Goal: Information Seeking & Learning: Learn about a topic

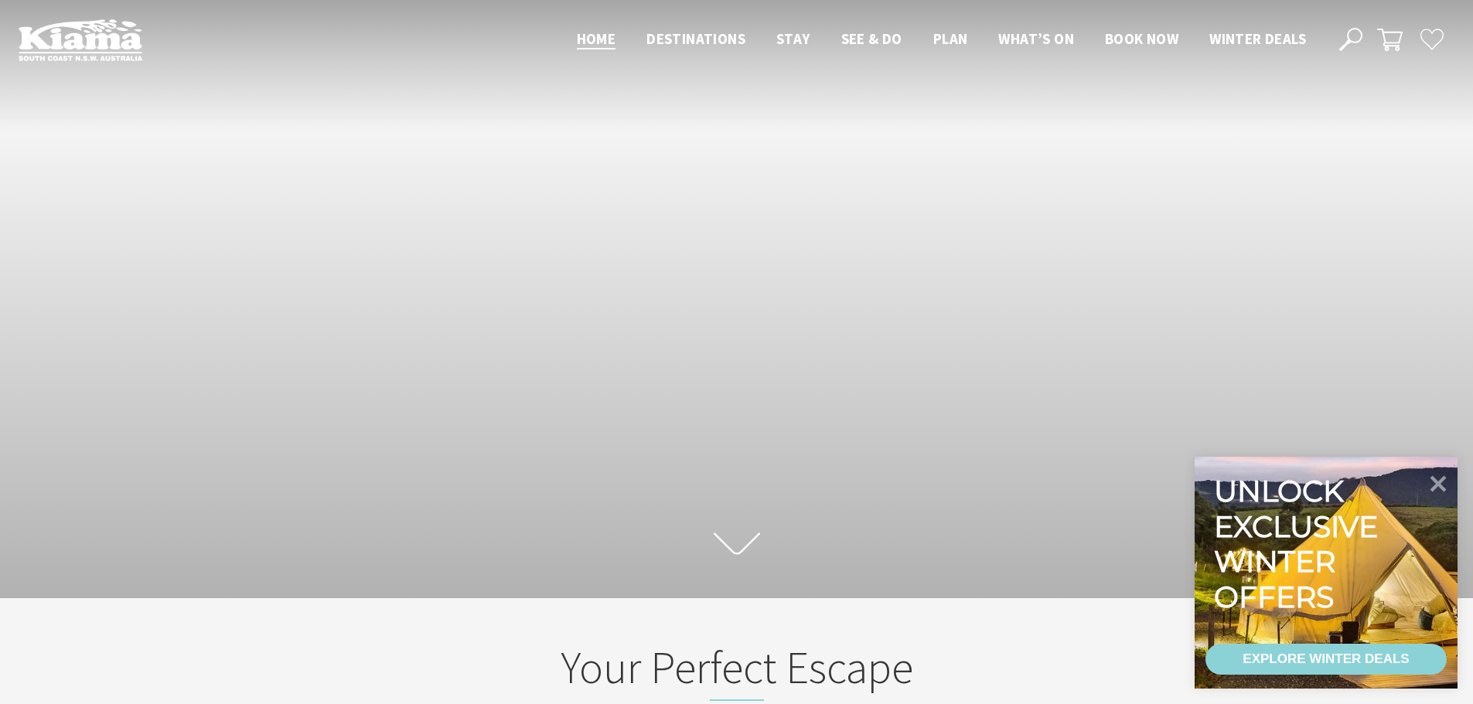
scroll to position [261, 1485]
click at [1431, 479] on icon at bounding box center [1438, 483] width 37 height 37
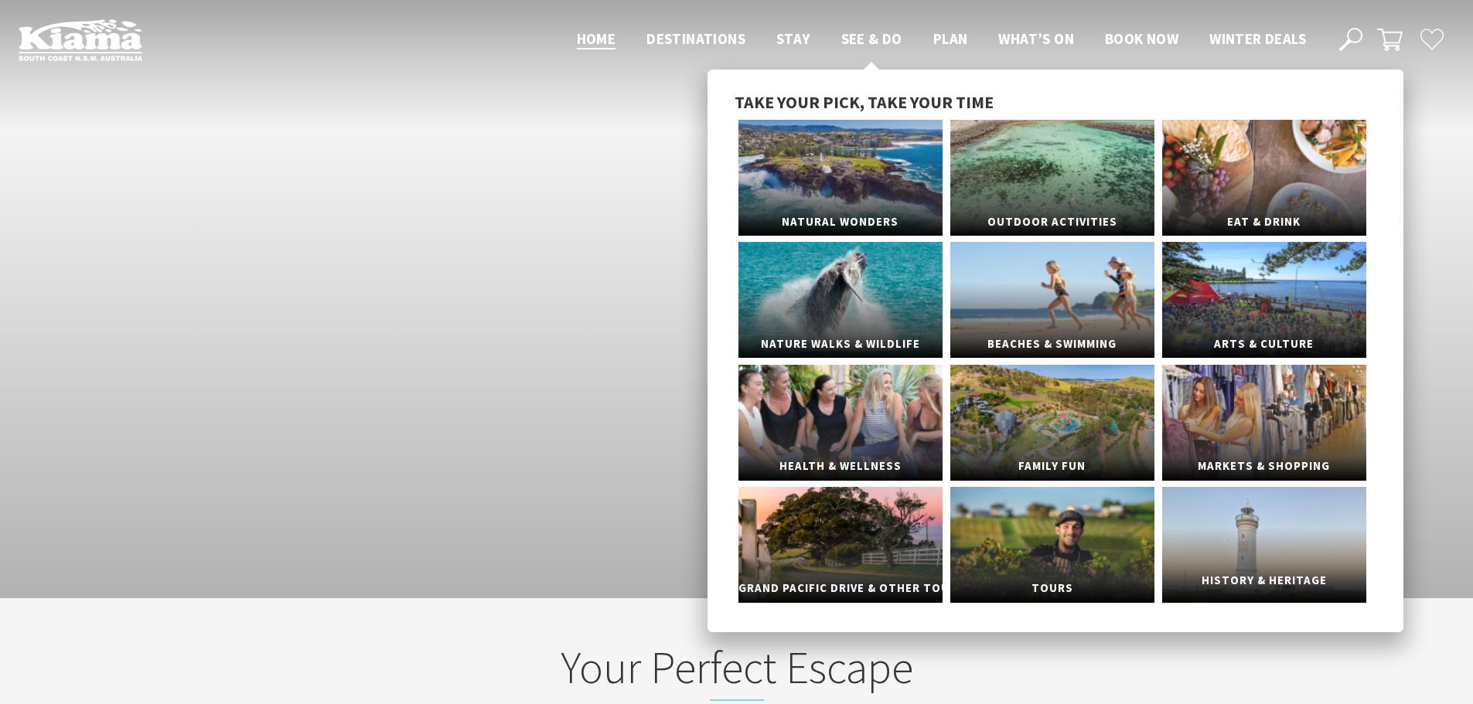
click at [1243, 556] on link "History & Heritage" at bounding box center [1264, 545] width 204 height 116
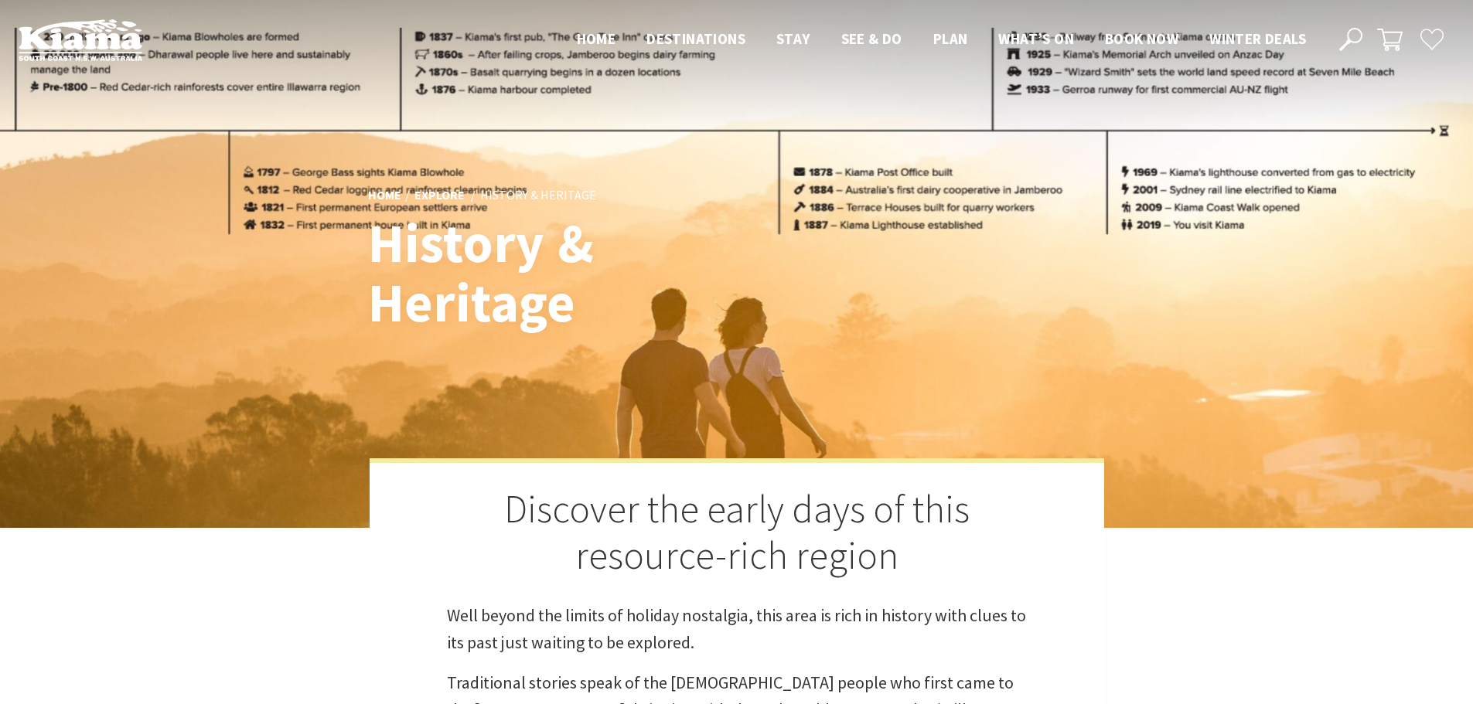
click at [764, 287] on h1 "History & Heritage" at bounding box center [586, 272] width 437 height 119
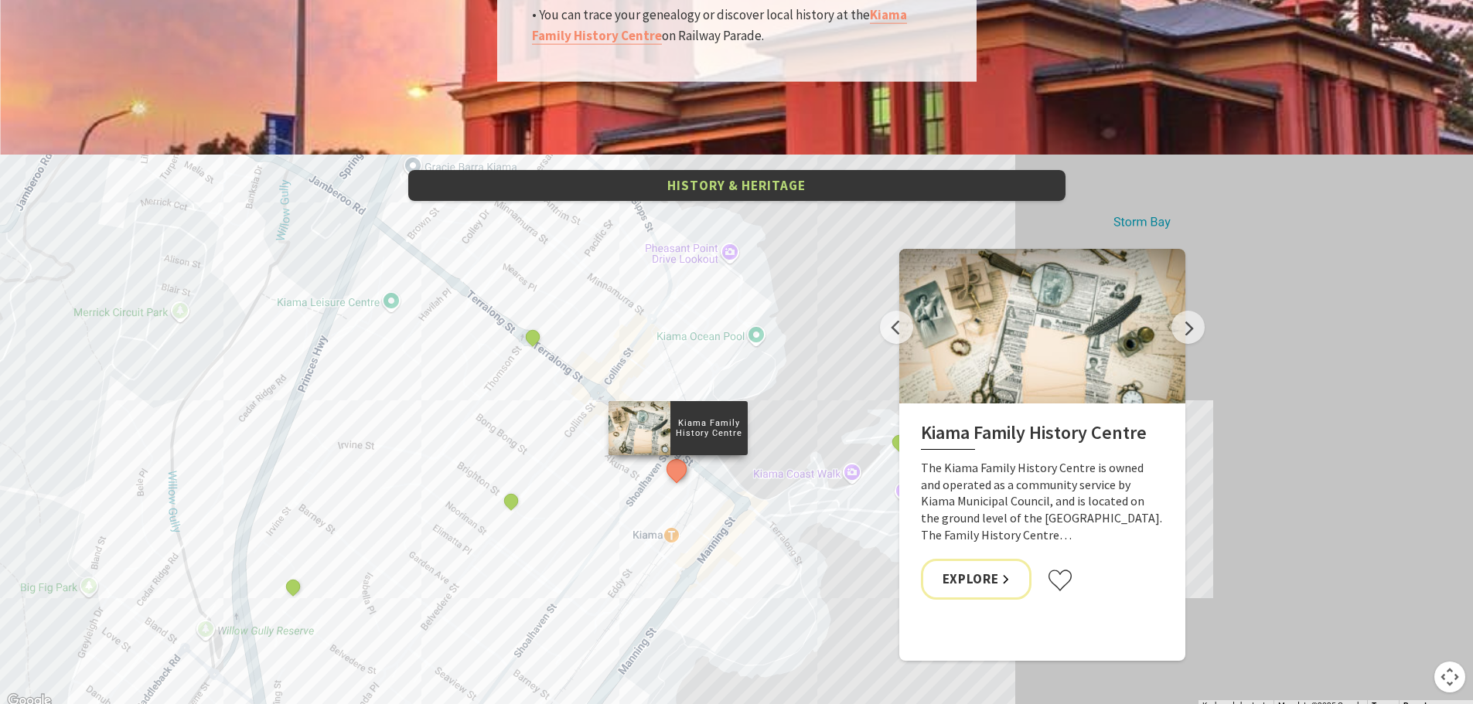
scroll to position [2938, 0]
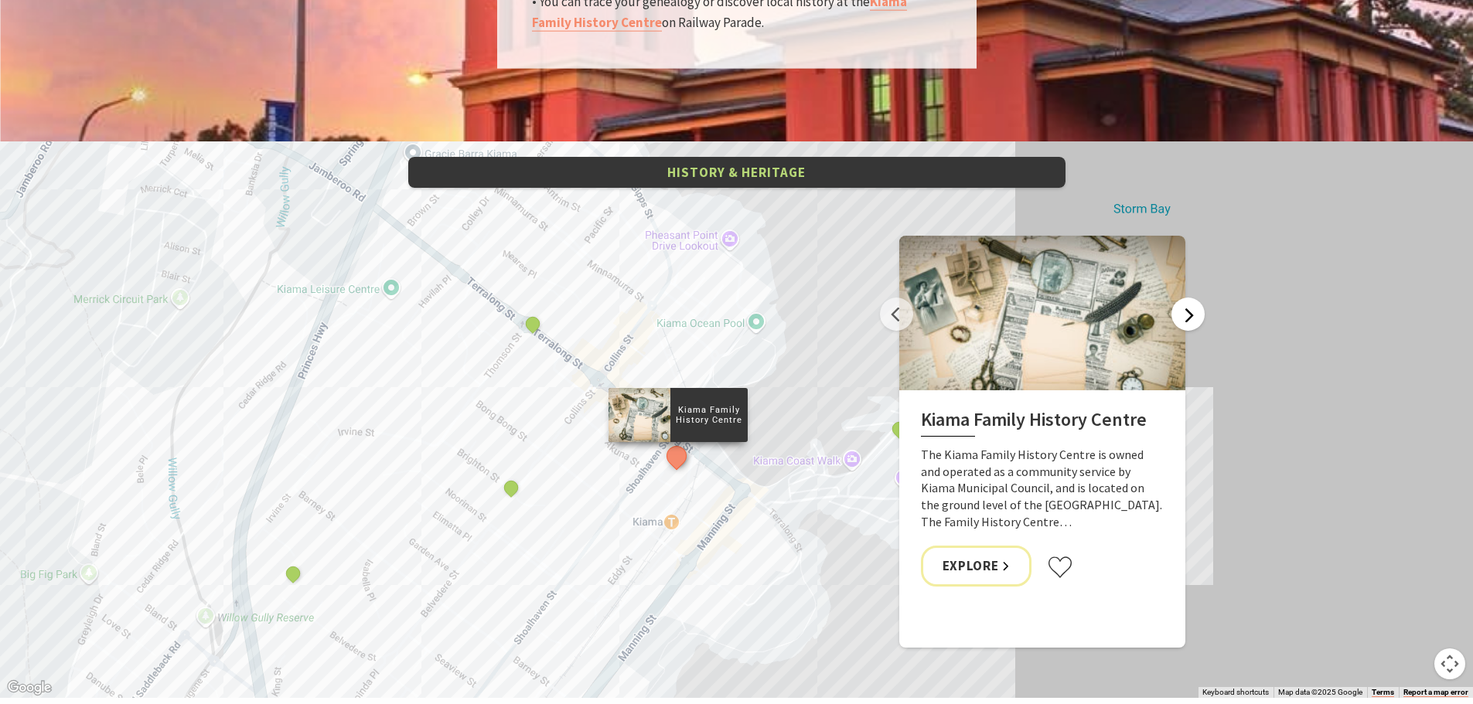
click at [1183, 298] on button "Next" at bounding box center [1187, 314] width 33 height 33
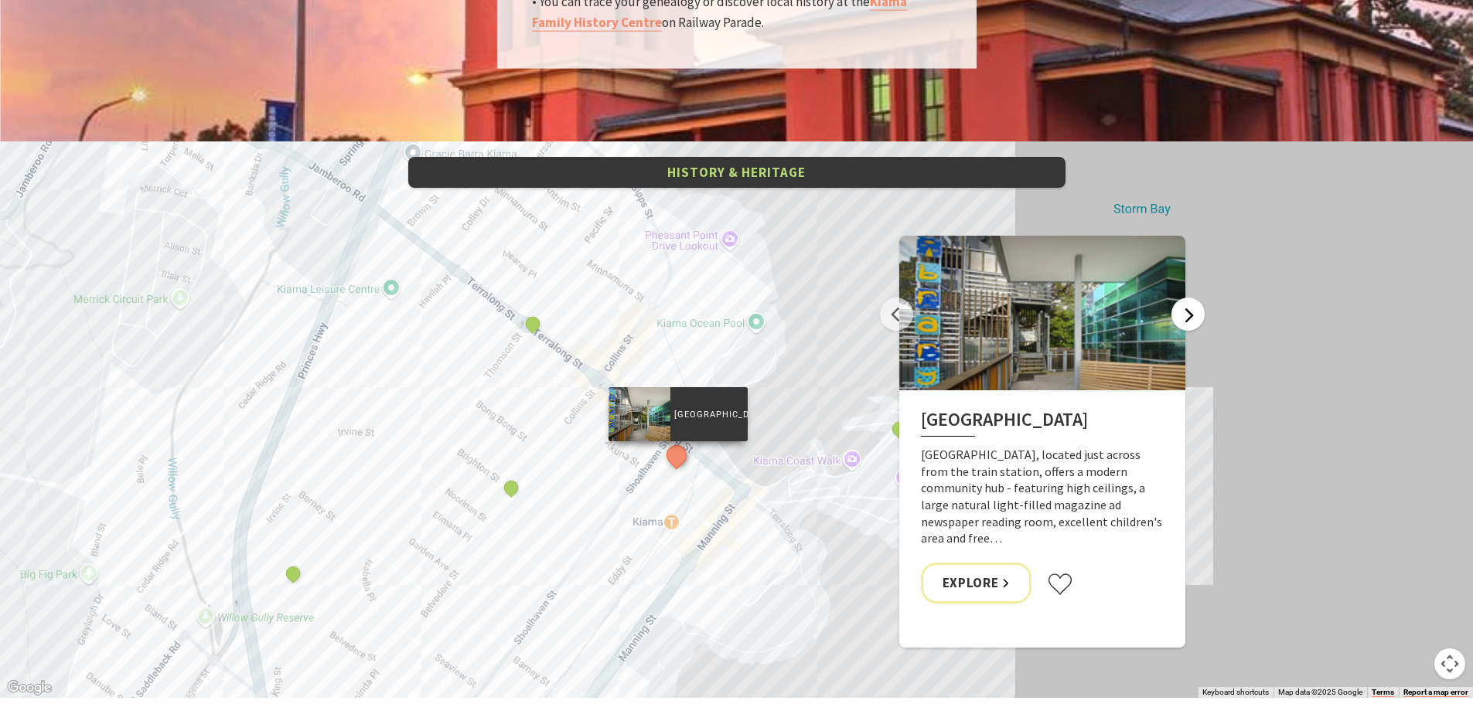
click at [1183, 298] on button "Next" at bounding box center [1187, 314] width 33 height 33
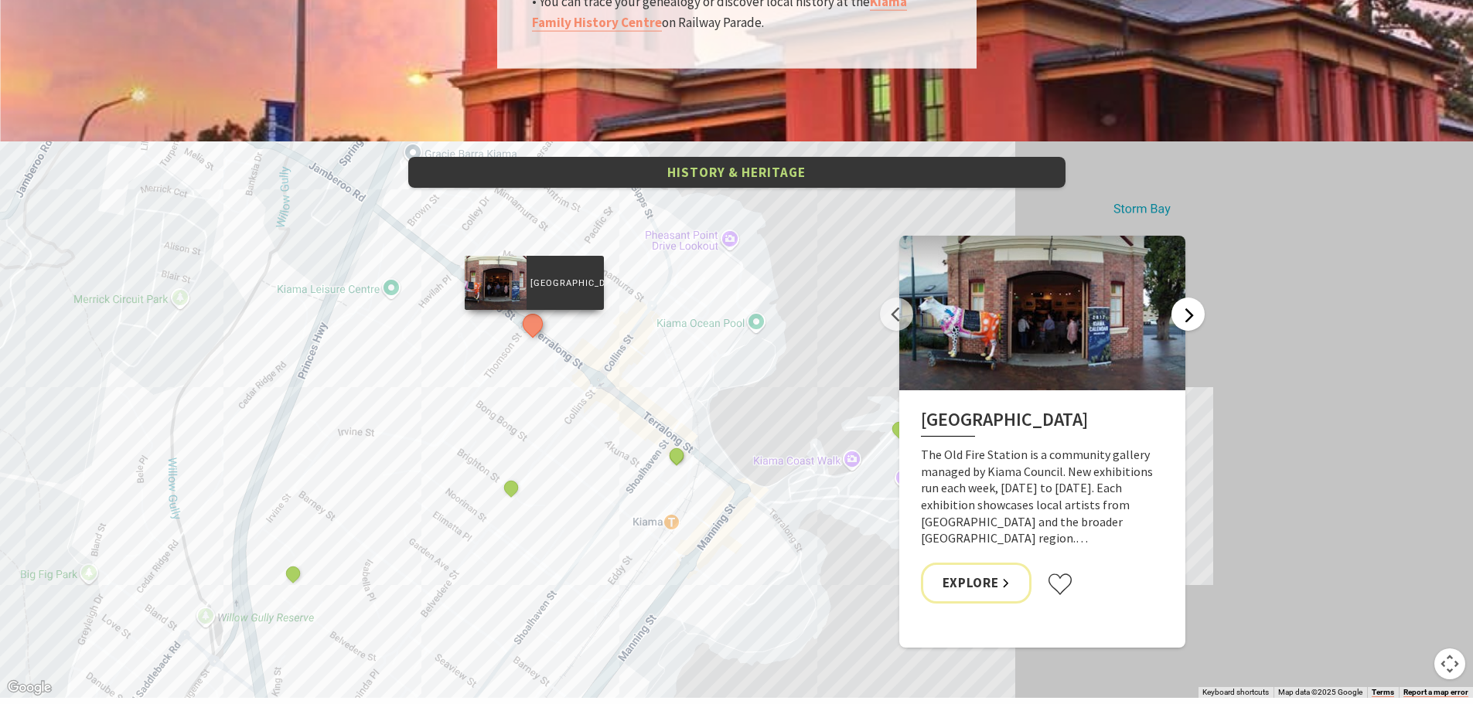
click at [1183, 298] on button "Next" at bounding box center [1187, 314] width 33 height 33
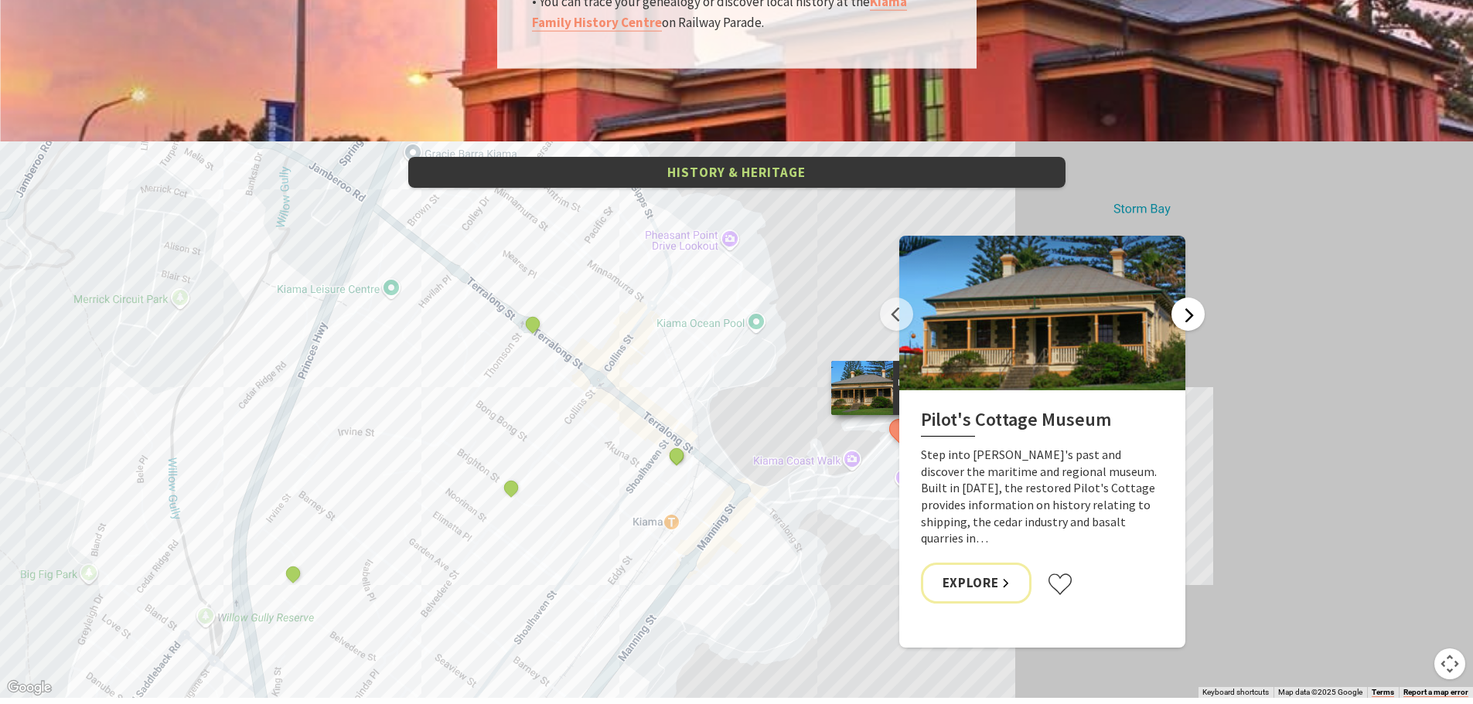
click at [1183, 298] on button "Next" at bounding box center [1187, 314] width 33 height 33
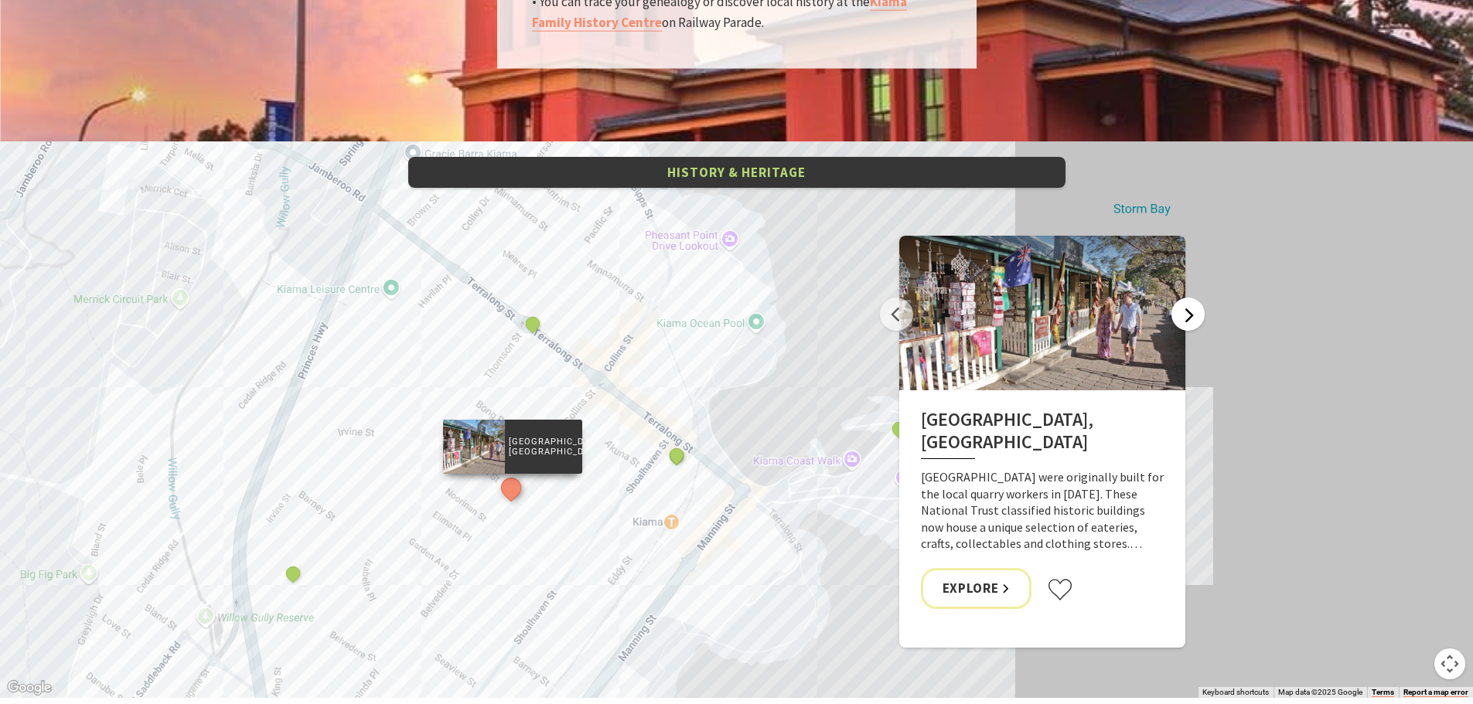
click at [1183, 298] on button "Next" at bounding box center [1187, 314] width 33 height 33
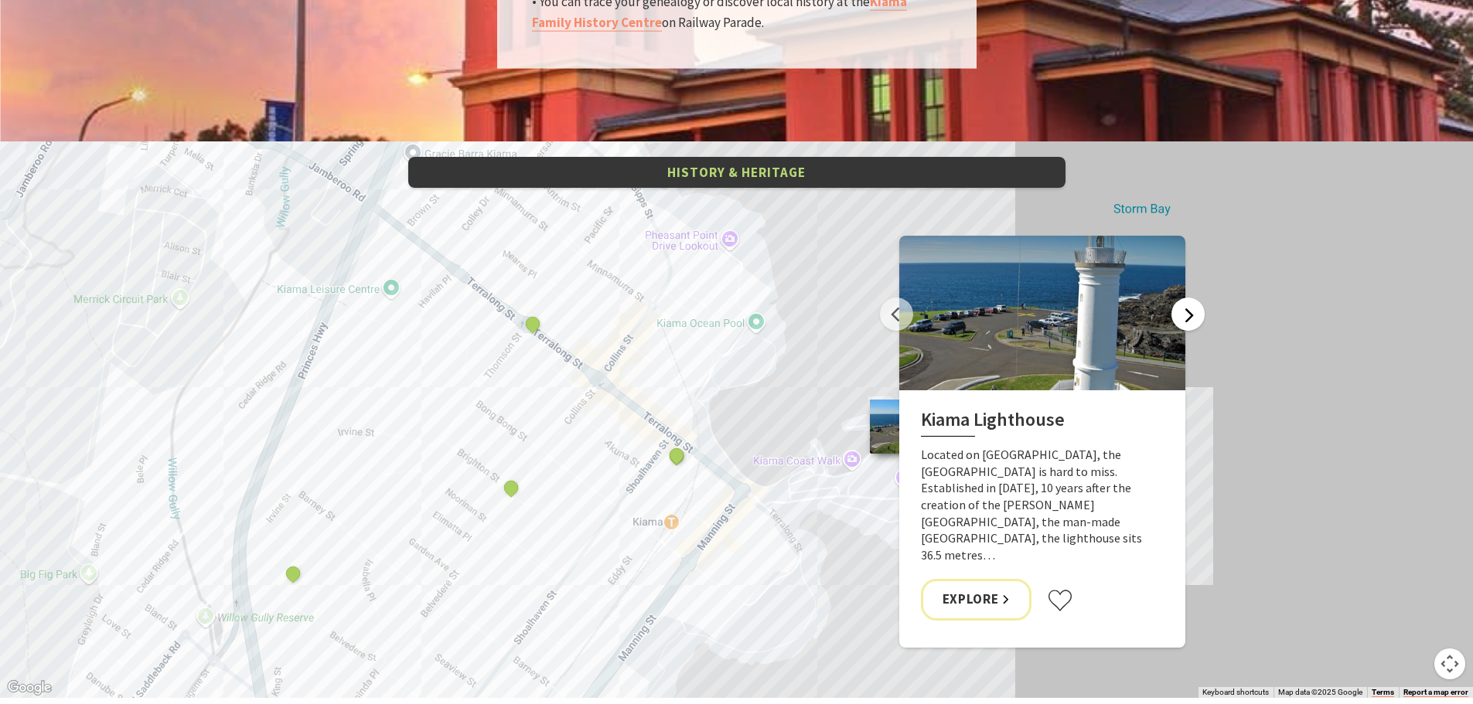
click at [1184, 298] on button "Next" at bounding box center [1187, 314] width 33 height 33
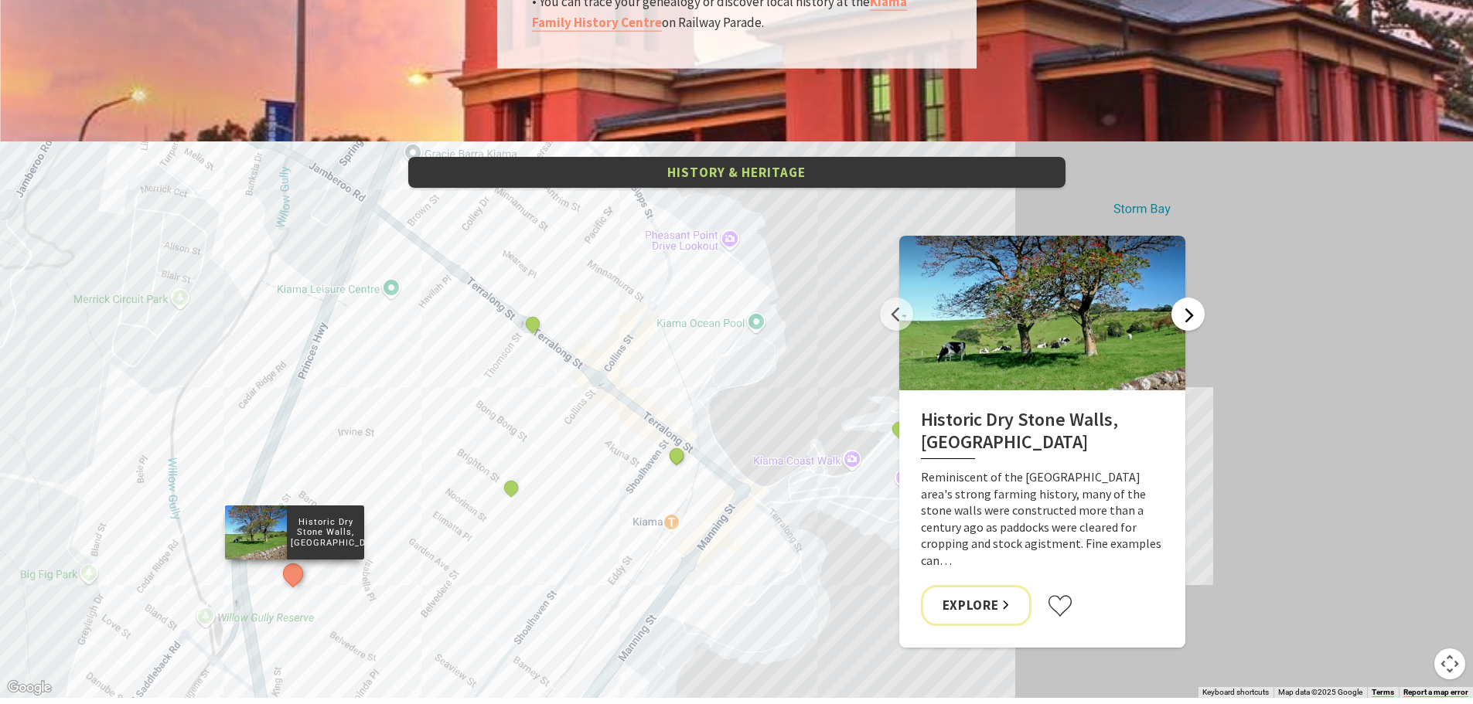
click at [1184, 298] on button "Next" at bounding box center [1187, 314] width 33 height 33
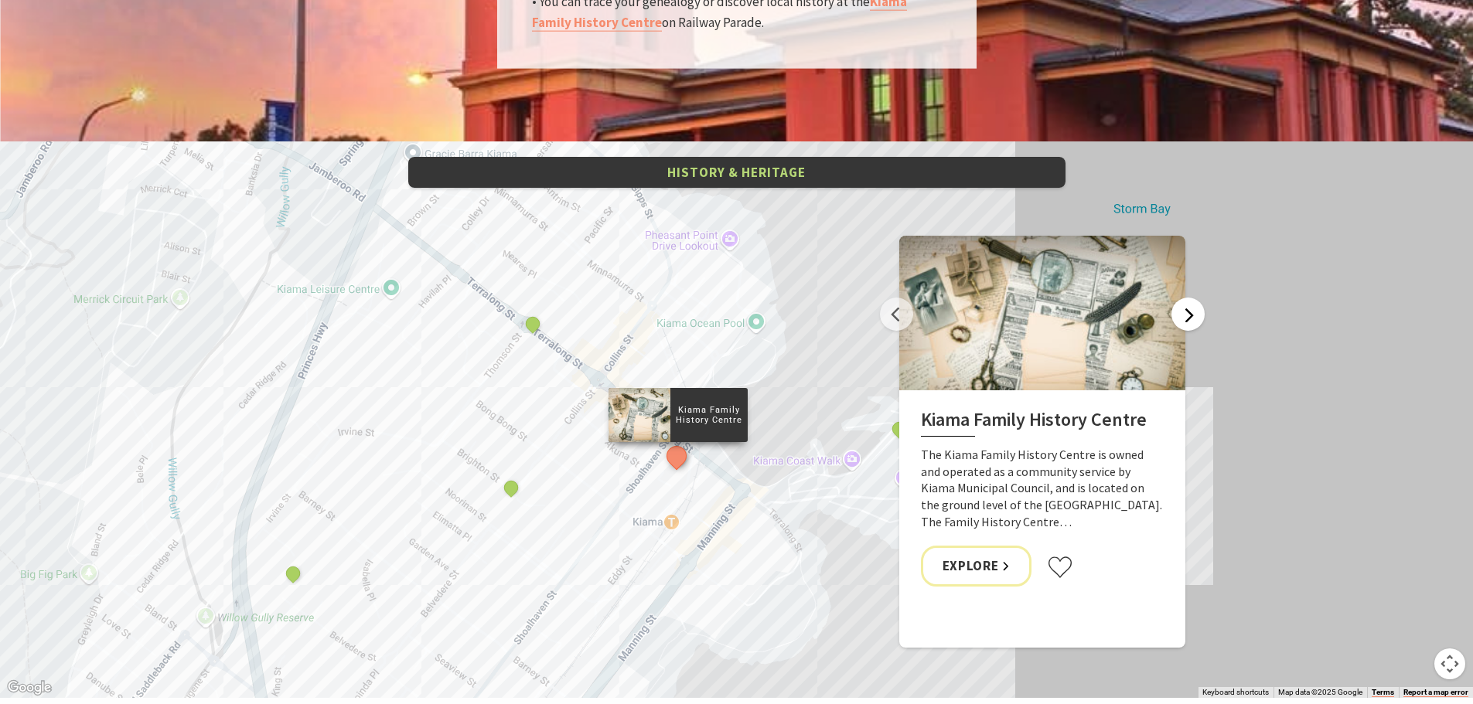
click at [1184, 298] on button "Next" at bounding box center [1187, 314] width 33 height 33
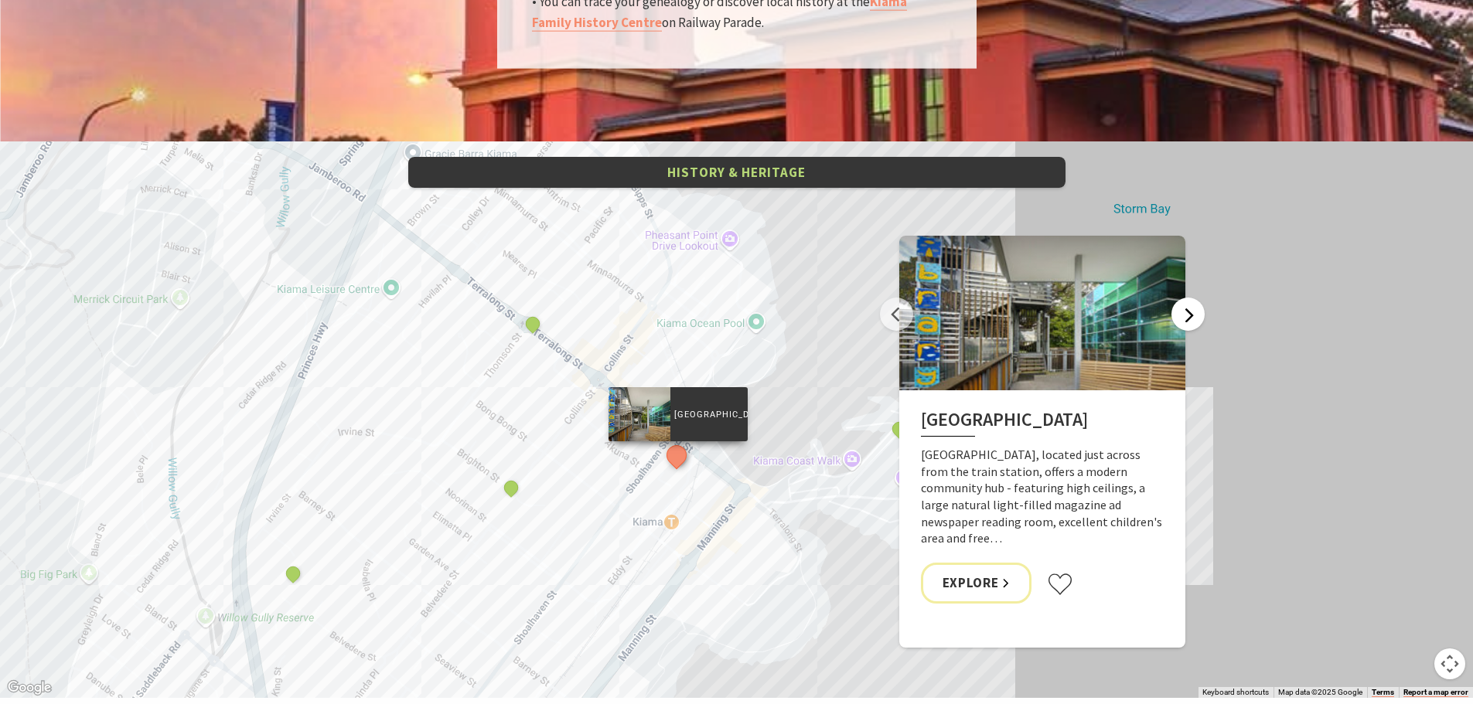
click at [1184, 298] on button "Next" at bounding box center [1187, 314] width 33 height 33
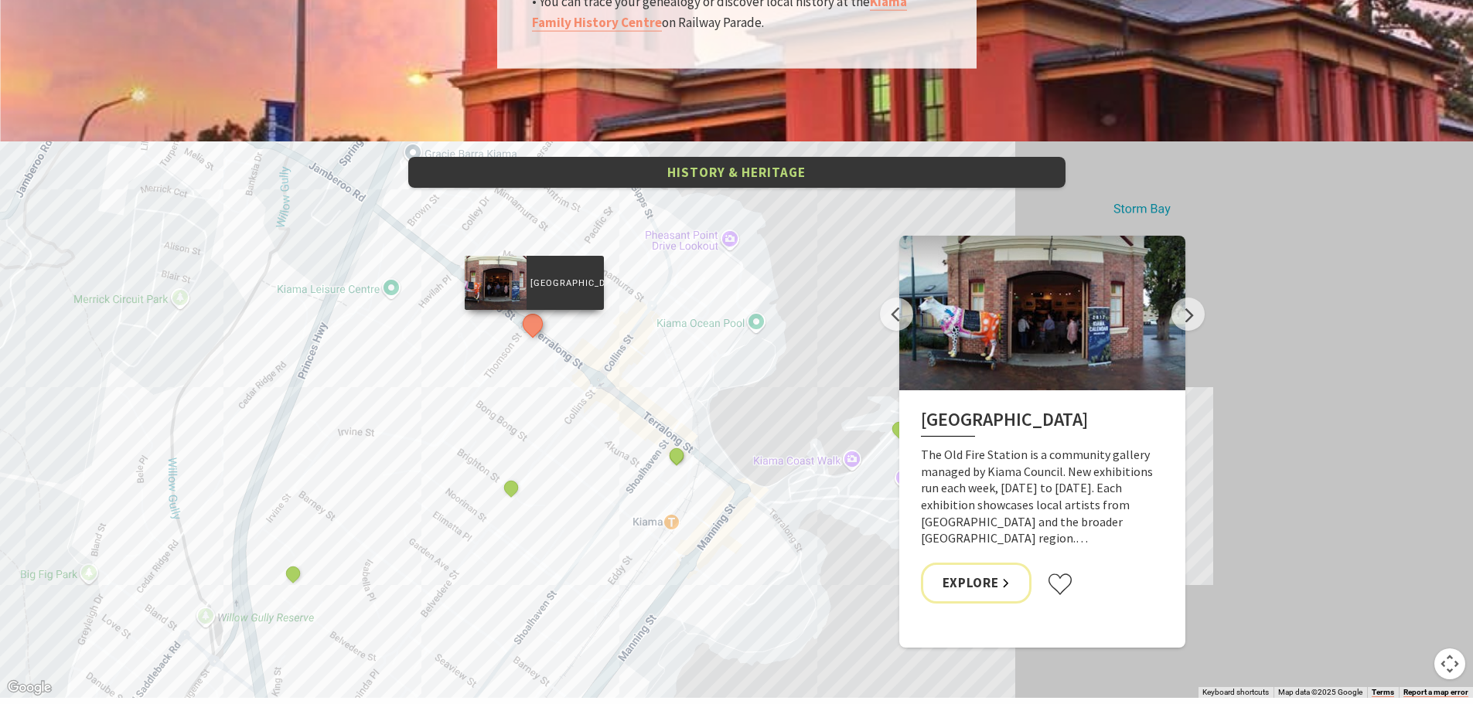
click at [832, 206] on div "Kiama Family History Centre Kiama Library Old Fire Station Community Arts Centr…" at bounding box center [736, 420] width 1473 height 557
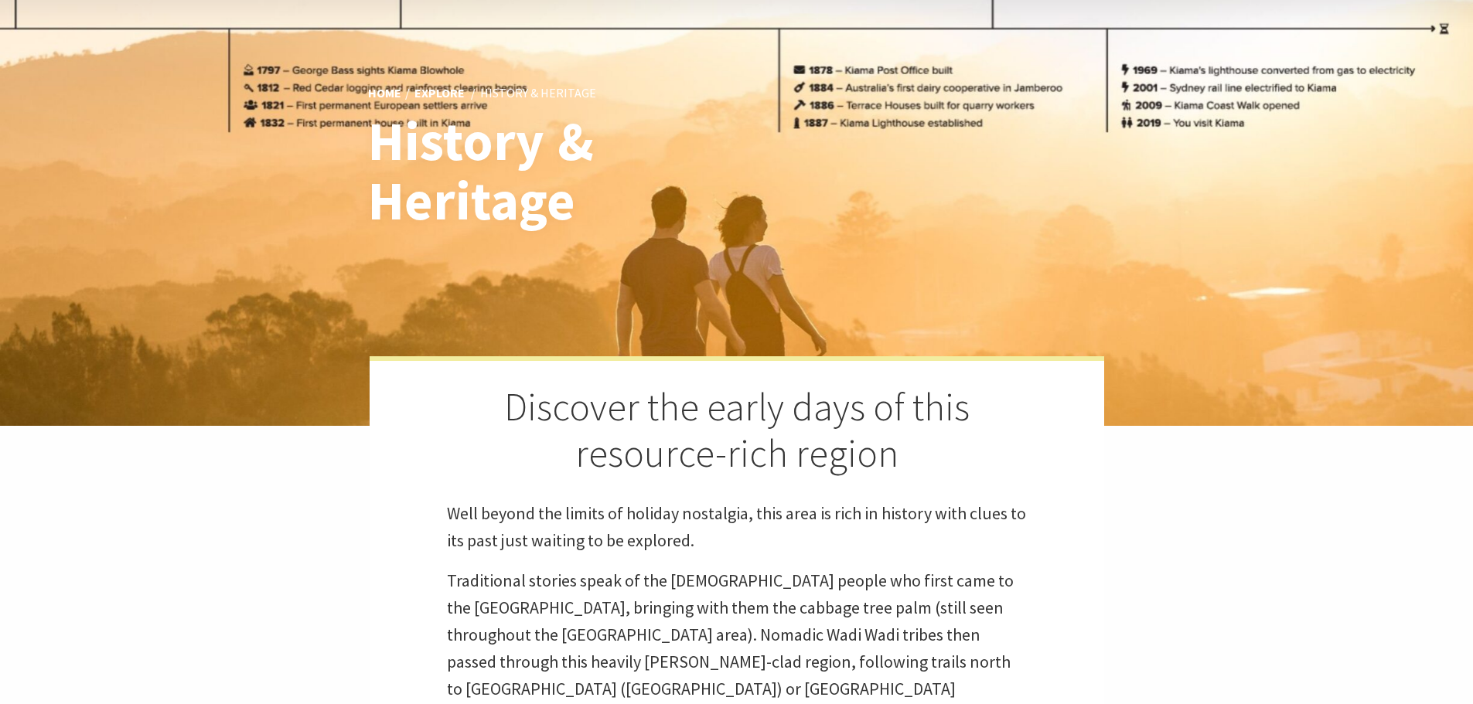
scroll to position [0, 0]
